Goal: Check status: Check status

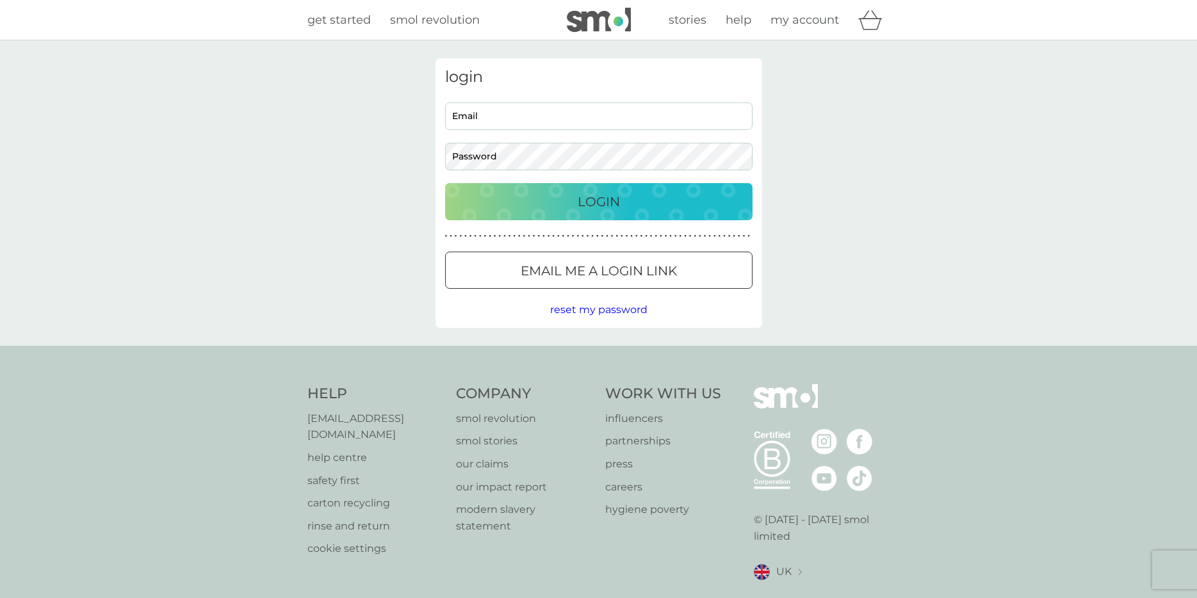
click at [572, 113] on input "Email" at bounding box center [598, 116] width 307 height 28
click at [661, 268] on p "Email me a login link" at bounding box center [599, 271] width 156 height 20
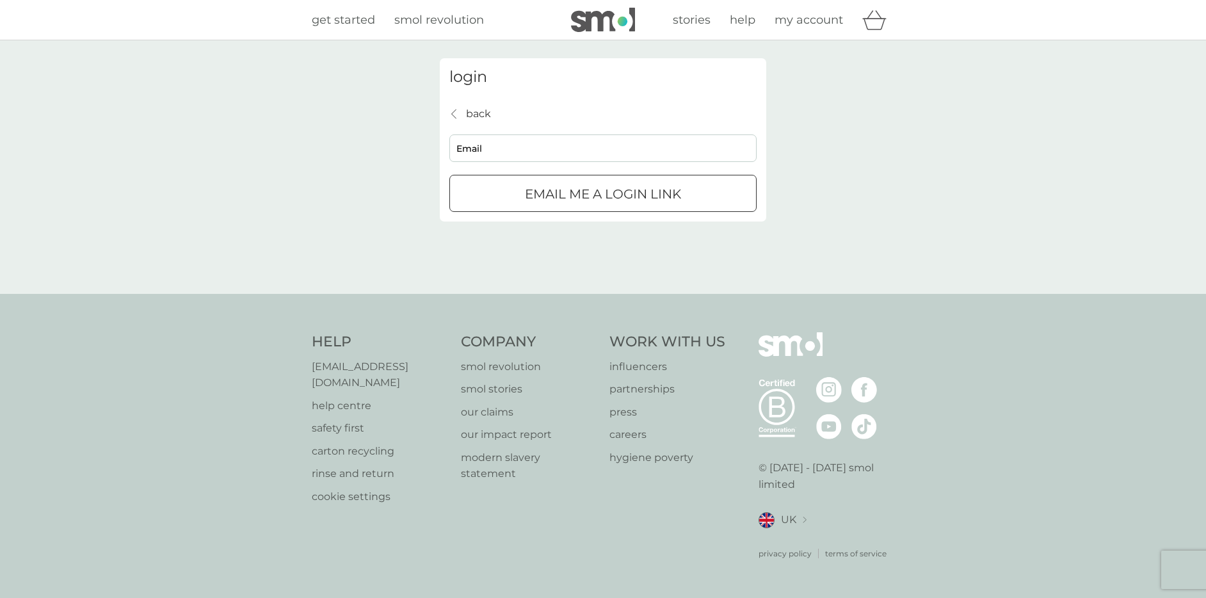
click at [586, 136] on input "Email" at bounding box center [603, 148] width 307 height 28
type input "[PERSON_NAME][EMAIL_ADDRESS][PERSON_NAME][DOMAIN_NAME]"
click at [604, 191] on div "submit" at bounding box center [603, 194] width 46 height 13
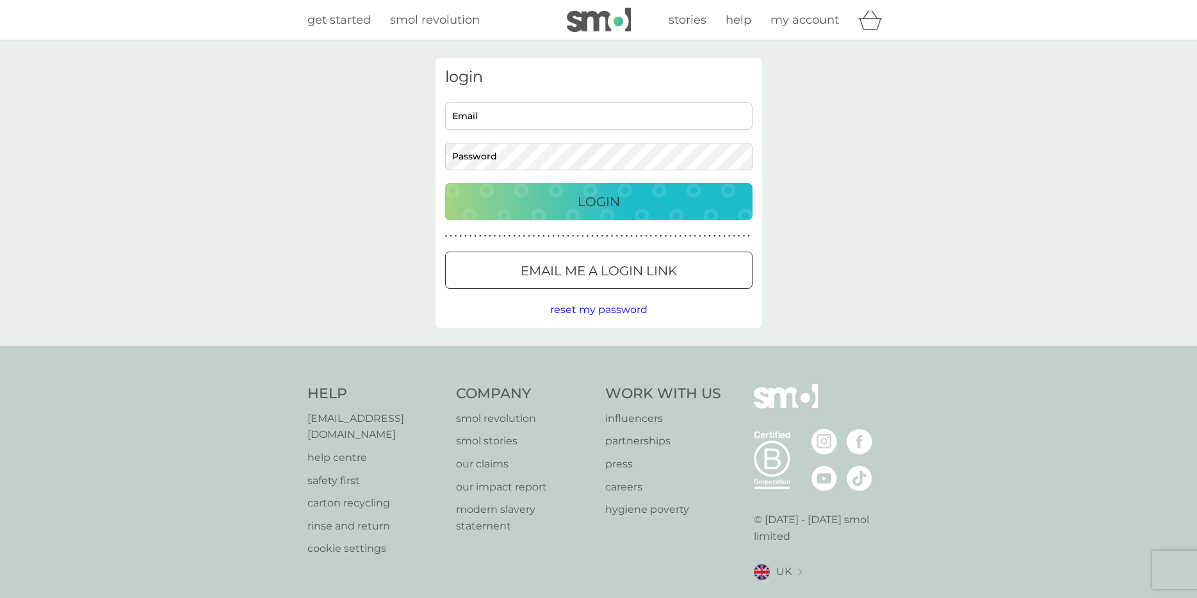
drag, startPoint x: 608, startPoint y: 255, endPoint x: 569, endPoint y: 257, distance: 39.8
click at [609, 255] on button "Email me a login link" at bounding box center [598, 270] width 307 height 37
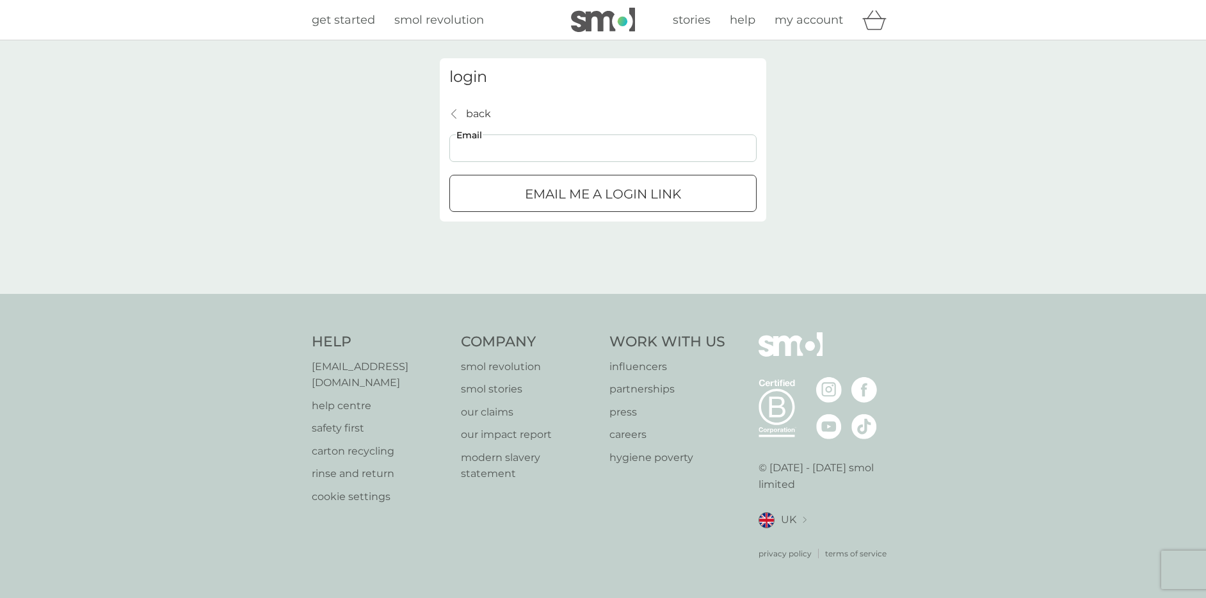
click at [477, 156] on input "Email" at bounding box center [603, 148] width 307 height 28
type input "[PERSON_NAME][EMAIL_ADDRESS][PERSON_NAME][DOMAIN_NAME]"
click at [596, 189] on div "submit" at bounding box center [603, 194] width 46 height 13
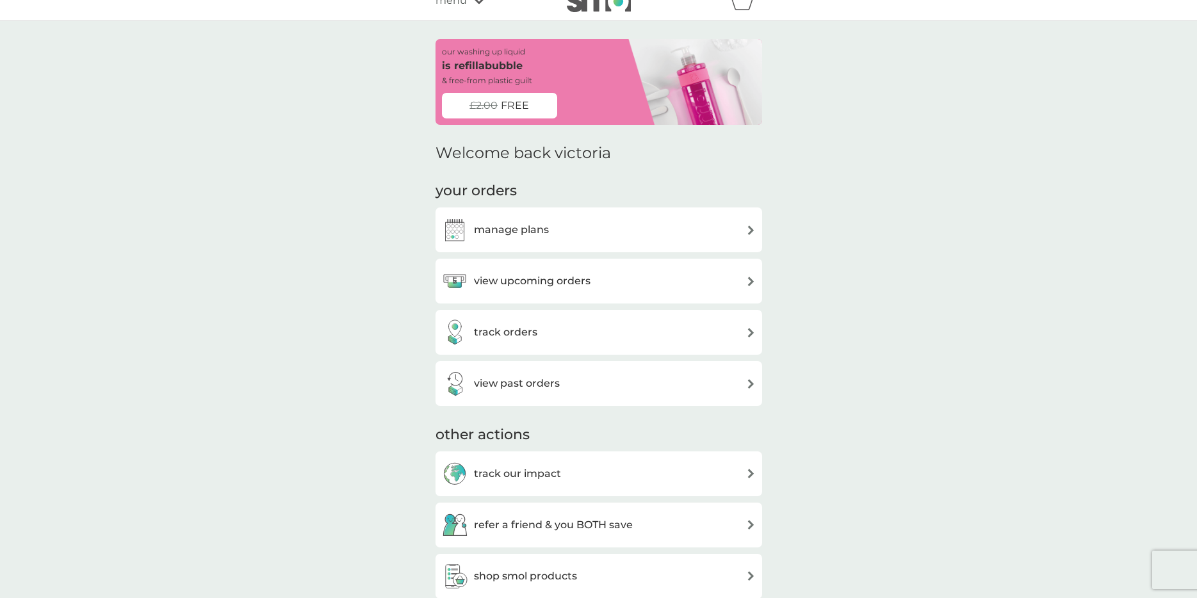
scroll to position [35, 0]
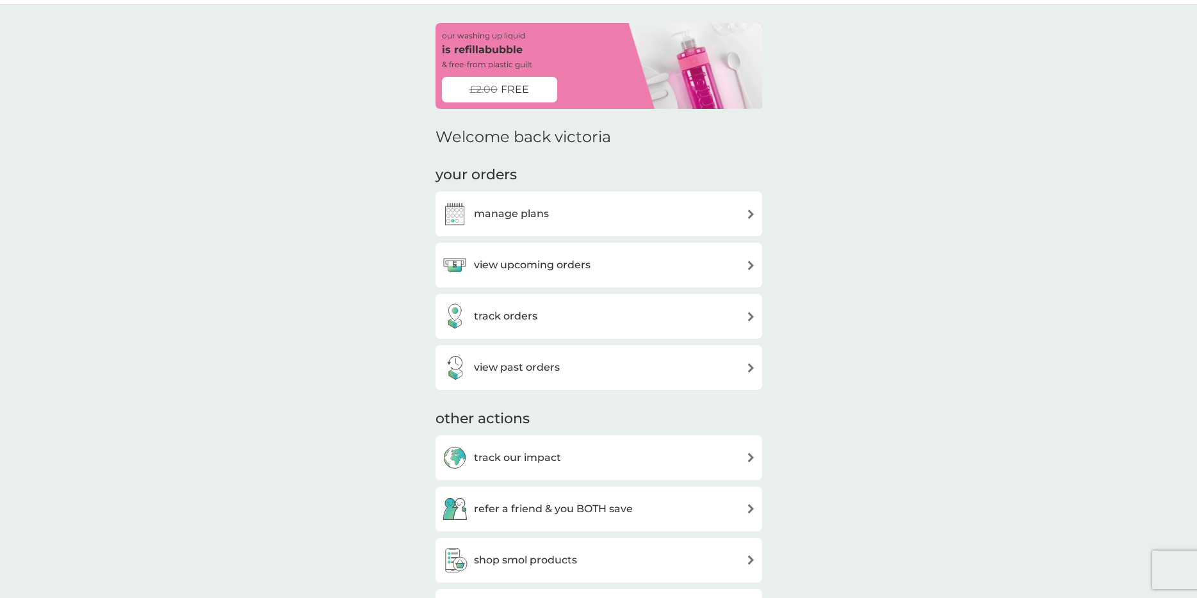
click at [597, 272] on div "view upcoming orders" at bounding box center [599, 265] width 314 height 26
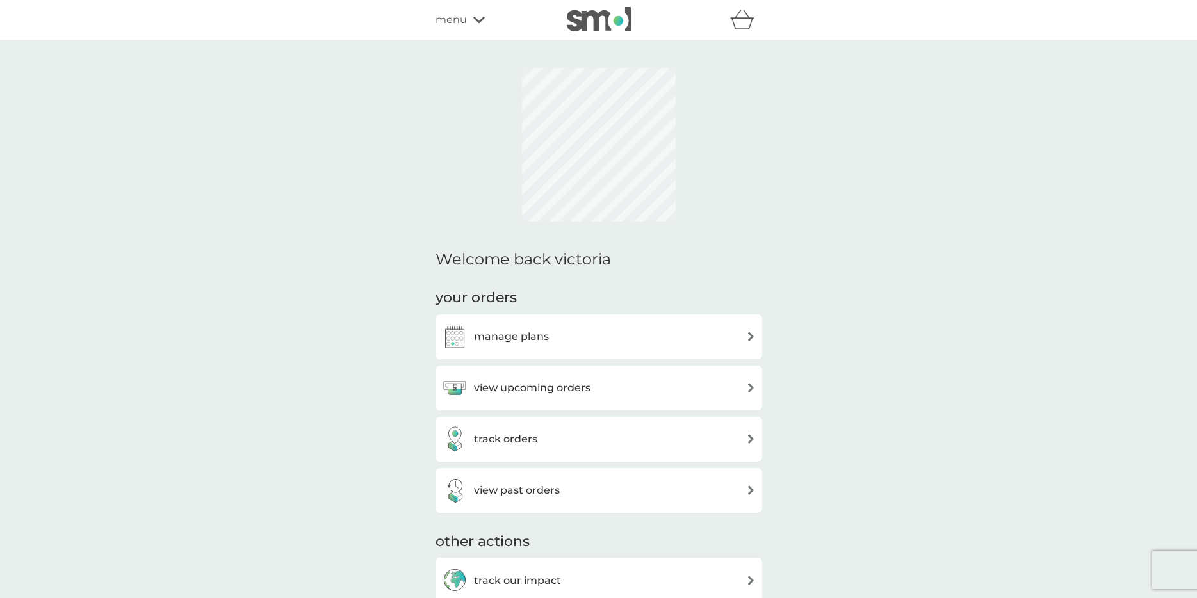
scroll to position [35, 0]
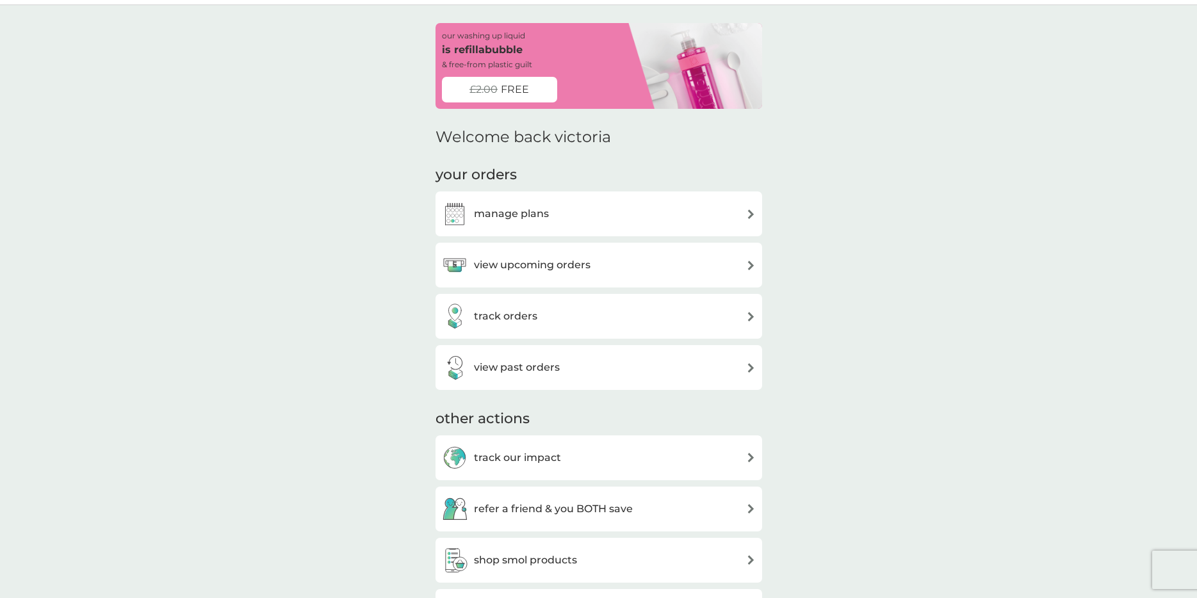
click at [568, 367] on div "view past orders" at bounding box center [599, 368] width 314 height 26
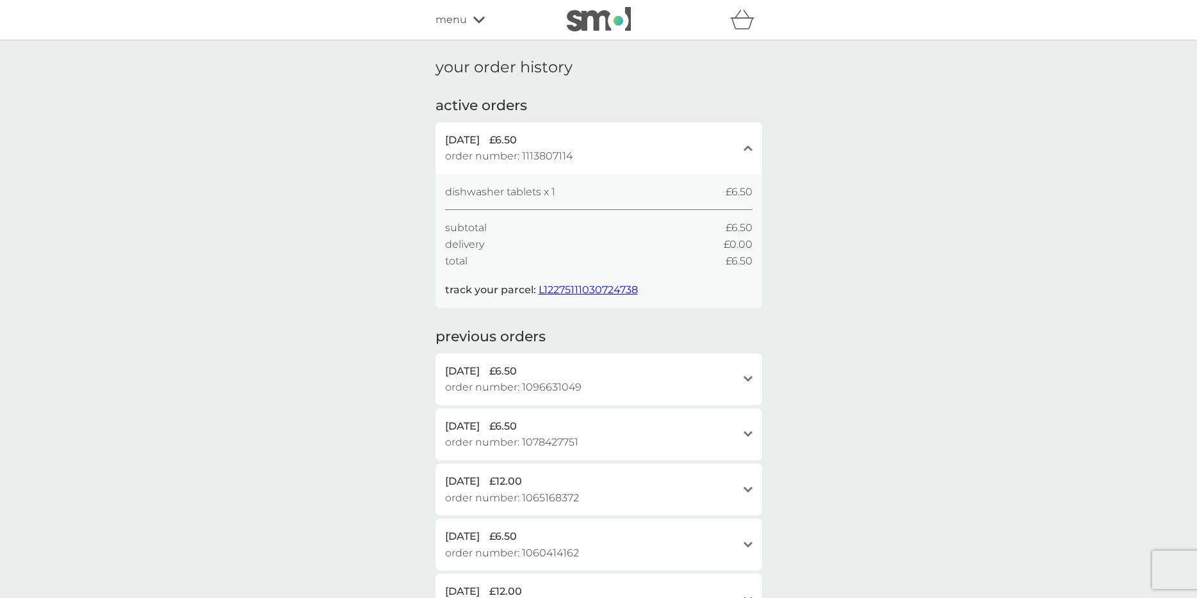
click at [582, 291] on span "L12275111030724738" at bounding box center [588, 290] width 99 height 12
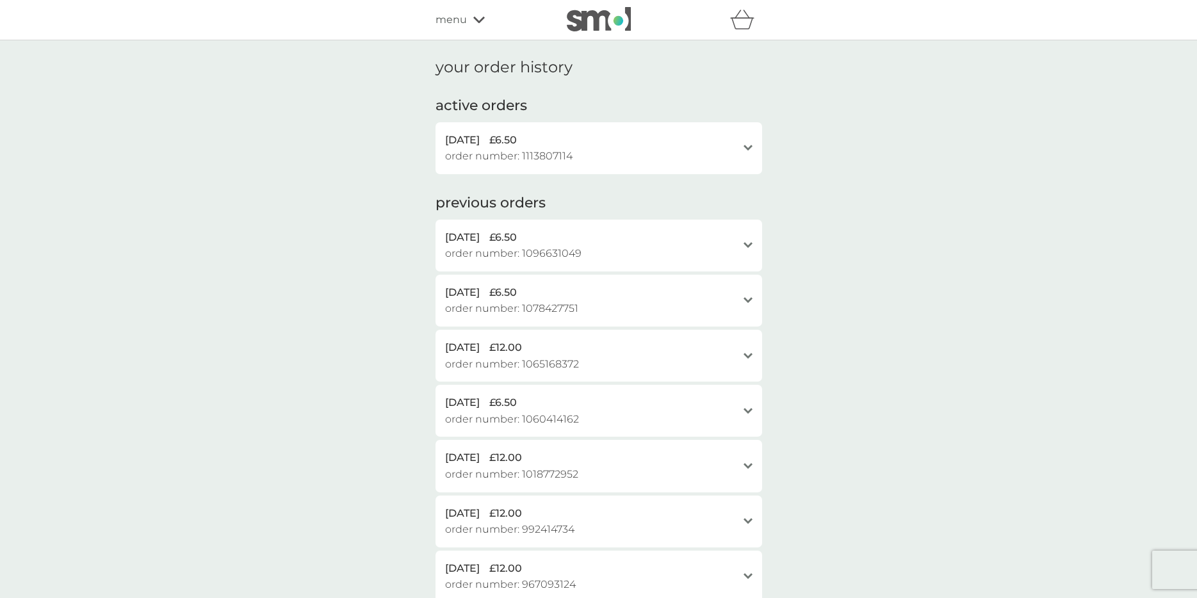
click at [625, 150] on div "[DATE] £6.50 order number: 1113807114" at bounding box center [591, 148] width 292 height 33
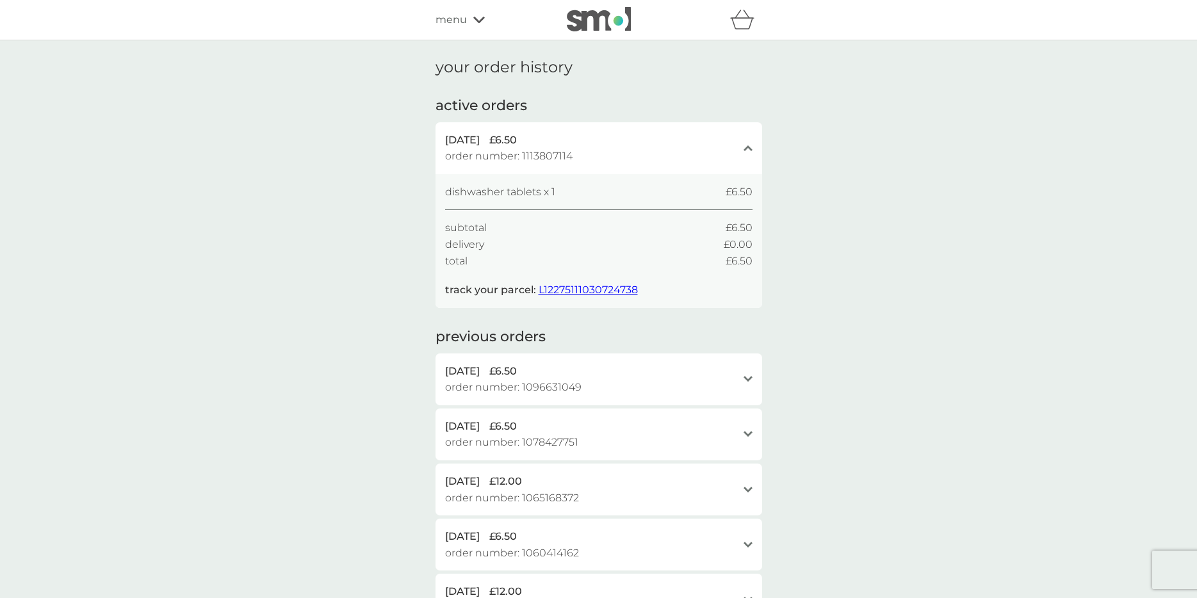
click at [479, 23] on icon at bounding box center [479, 20] width 12 height 8
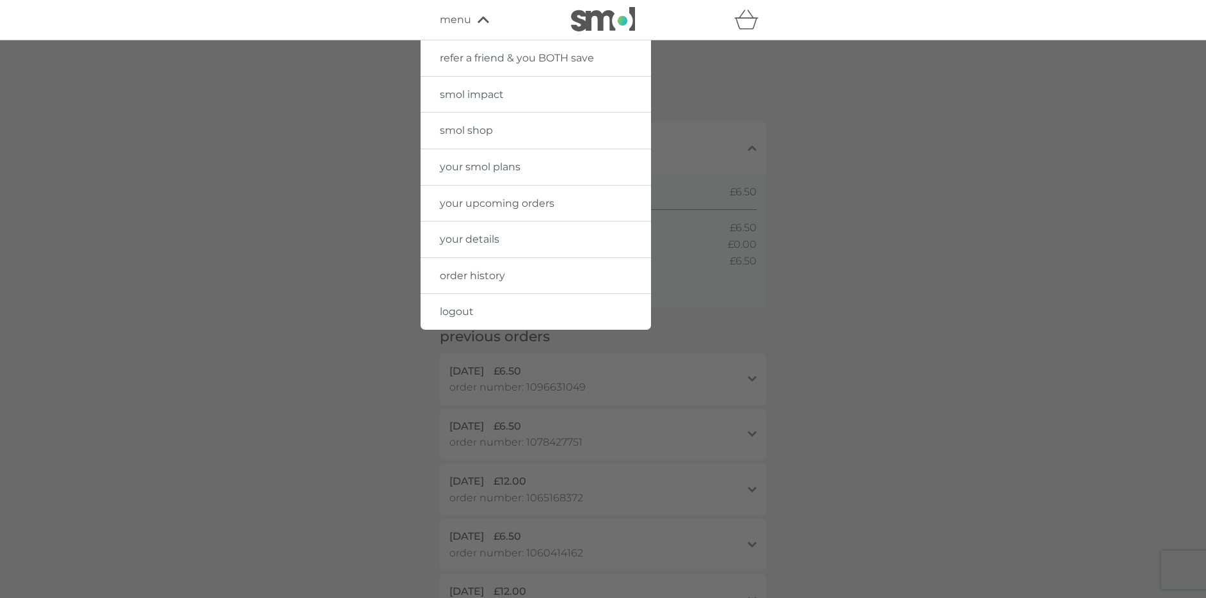
drag, startPoint x: 602, startPoint y: 10, endPoint x: 705, endPoint y: 136, distance: 162.9
click at [602, 10] on img at bounding box center [603, 19] width 64 height 24
click at [608, 29] on img at bounding box center [603, 19] width 64 height 24
